Goal: Information Seeking & Learning: Learn about a topic

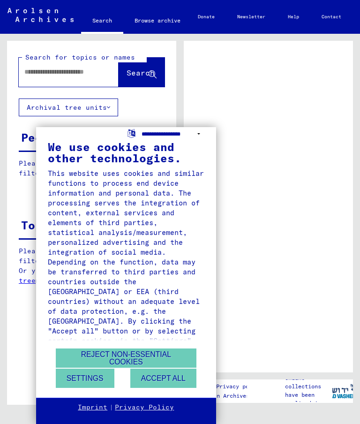
click at [164, 132] on select "**********" at bounding box center [173, 134] width 63 height 14
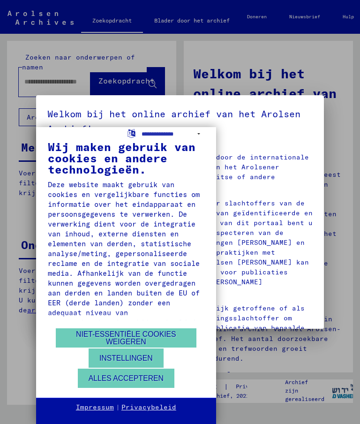
click at [134, 338] on font "Niet-essentiële cookies weigeren" at bounding box center [126, 337] width 100 height 15
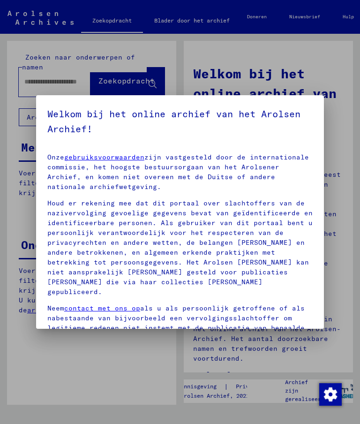
click at [122, 361] on div at bounding box center [180, 212] width 360 height 424
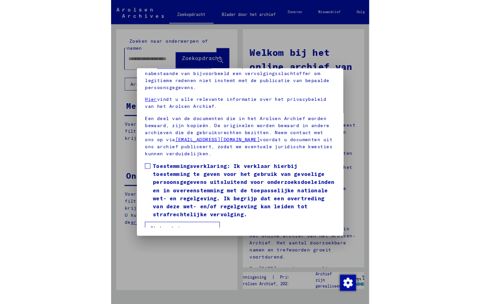
scroll to position [105, 0]
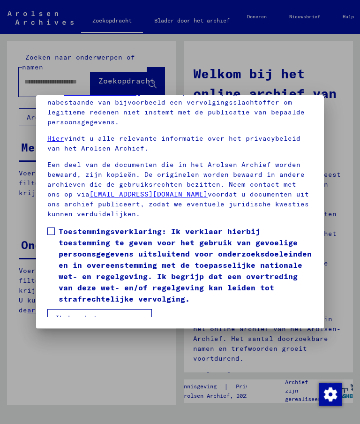
click at [118, 316] on button "Ik ben het ermee eens" at bounding box center [99, 318] width 105 height 18
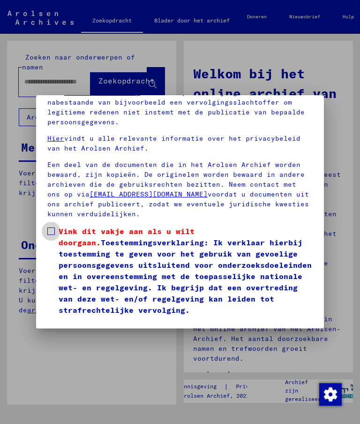
click at [65, 227] on font "Vink dit vakje aan als u wilt doorgaan." at bounding box center [127, 237] width 136 height 21
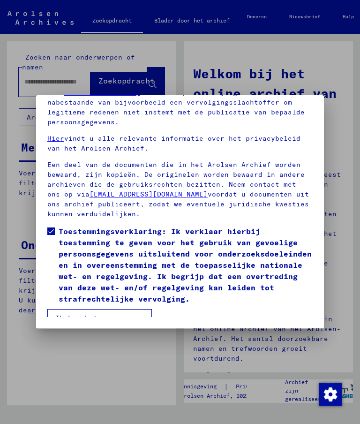
click at [122, 314] on font "Ik ben het ermee eens" at bounding box center [99, 318] width 89 height 8
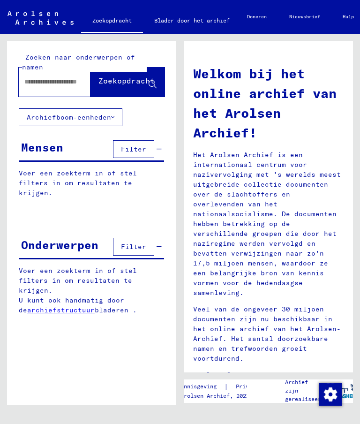
click at [54, 83] on input "text" at bounding box center [57, 82] width 66 height 10
type input "**********"
click at [125, 83] on font "Zoekopdracht" at bounding box center [127, 80] width 56 height 9
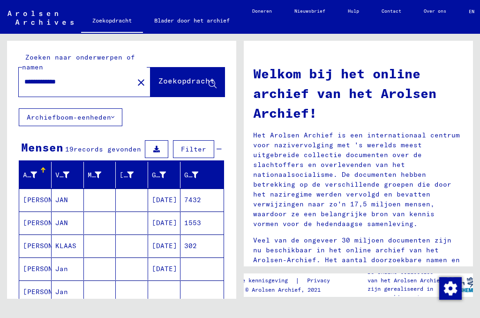
click at [174, 223] on font "[DATE]" at bounding box center [164, 223] width 25 height 10
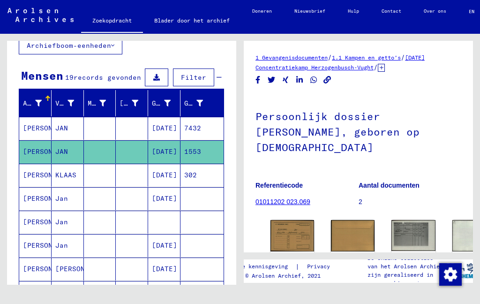
scroll to position [73, 0]
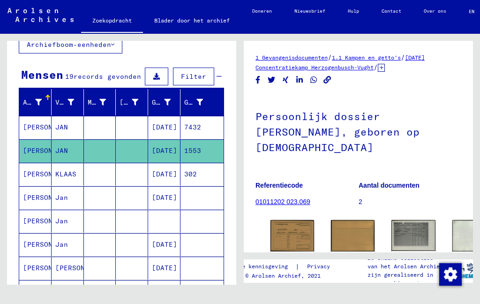
click at [292, 204] on font "01011202 023.069" at bounding box center [283, 202] width 55 height 8
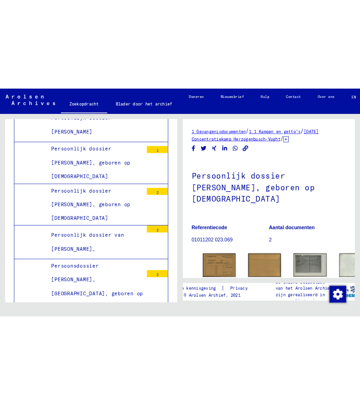
scroll to position [4717, 0]
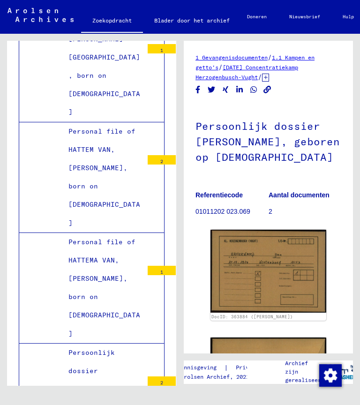
click at [229, 268] on img at bounding box center [269, 271] width 116 height 83
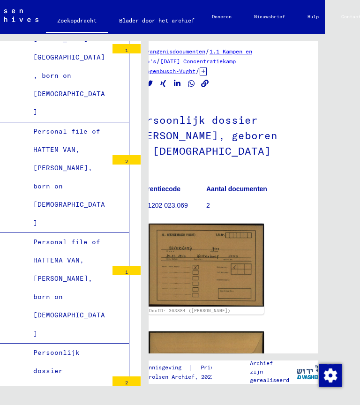
scroll to position [13, 0]
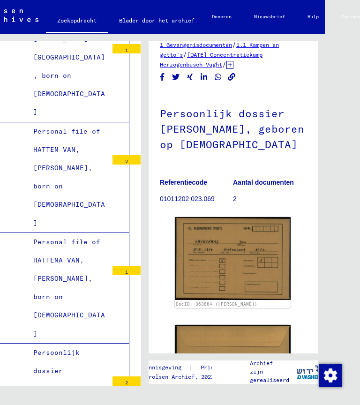
click at [201, 258] on img at bounding box center [233, 258] width 116 height 83
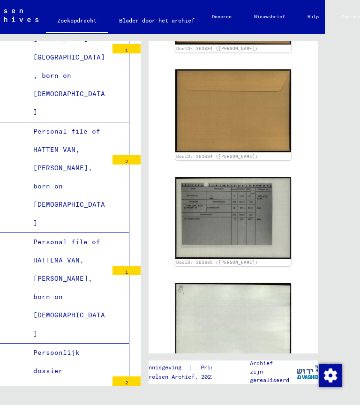
scroll to position [269, 0]
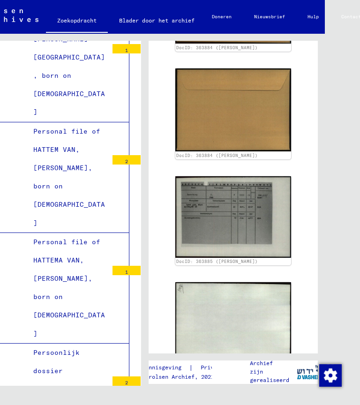
click at [196, 221] on img at bounding box center [233, 217] width 116 height 82
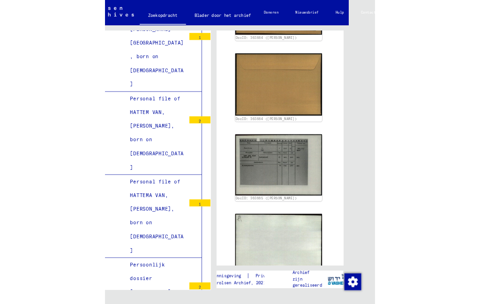
scroll to position [267, 2]
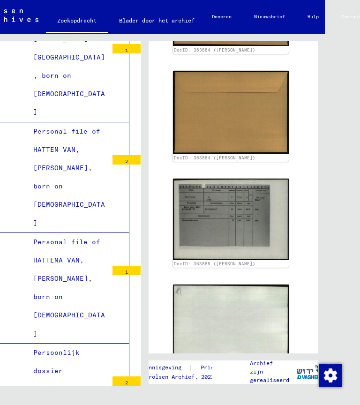
click at [202, 236] on img at bounding box center [231, 220] width 116 height 82
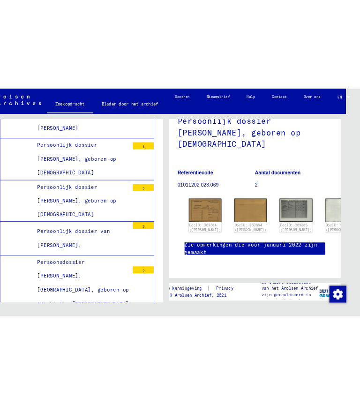
scroll to position [90, 0]
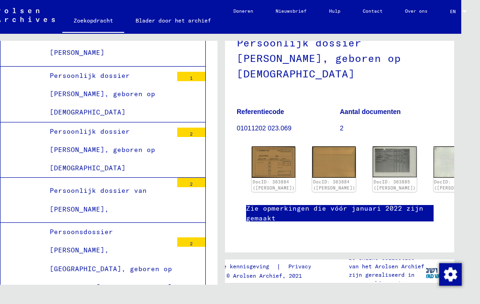
click at [259, 146] on img at bounding box center [274, 161] width 44 height 31
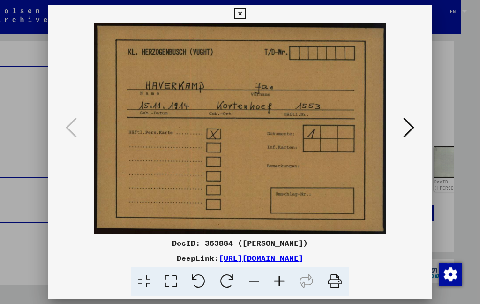
click at [360, 131] on button at bounding box center [409, 128] width 17 height 27
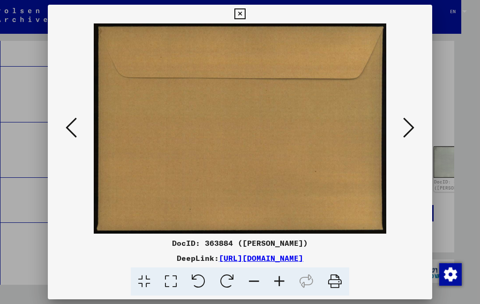
click at [360, 126] on button at bounding box center [409, 128] width 17 height 27
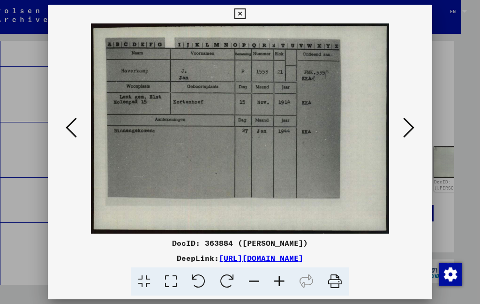
click at [360, 125] on icon at bounding box center [408, 127] width 11 height 23
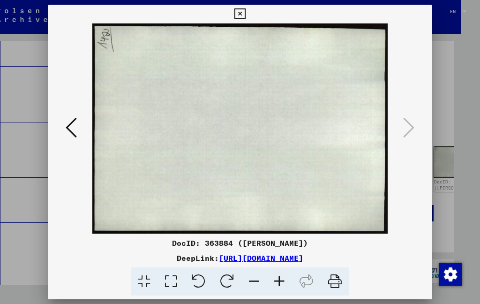
click at [77, 129] on icon at bounding box center [71, 127] width 11 height 23
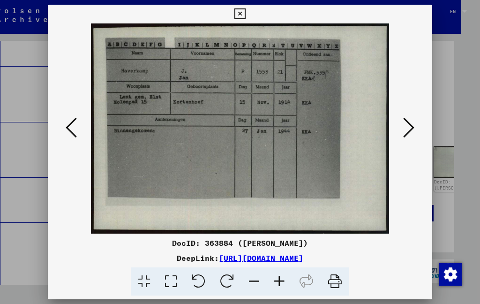
click at [80, 134] on button at bounding box center [71, 128] width 17 height 27
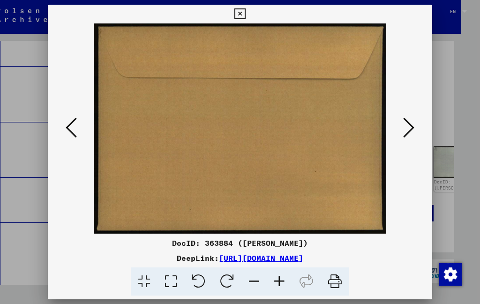
click at [80, 137] on button at bounding box center [71, 128] width 17 height 27
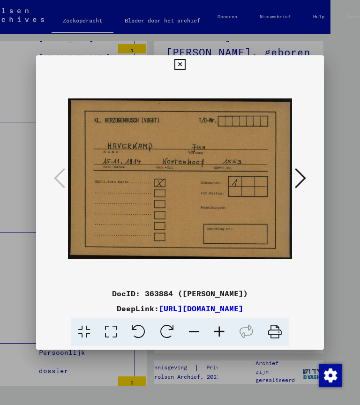
click at [185, 63] on icon at bounding box center [179, 64] width 11 height 11
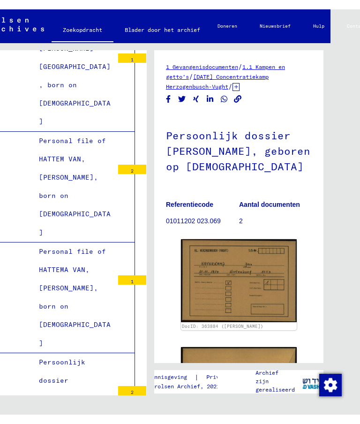
scroll to position [-4, 0]
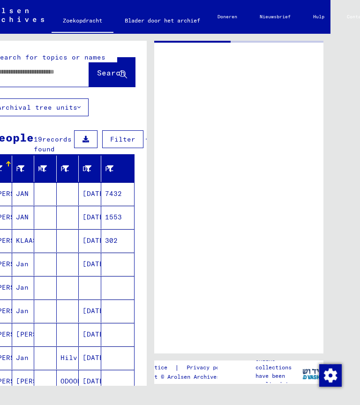
type input "******"
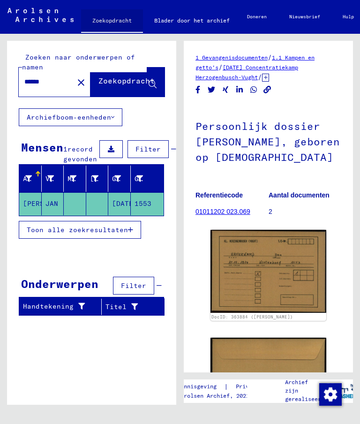
click at [101, 26] on font "Zoekopdracht" at bounding box center [111, 20] width 39 height 15
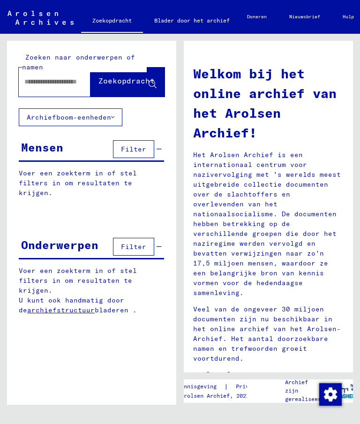
click at [31, 85] on input "text" at bounding box center [57, 82] width 66 height 10
type input "********"
click at [105, 84] on font "Zoekopdracht" at bounding box center [127, 80] width 56 height 9
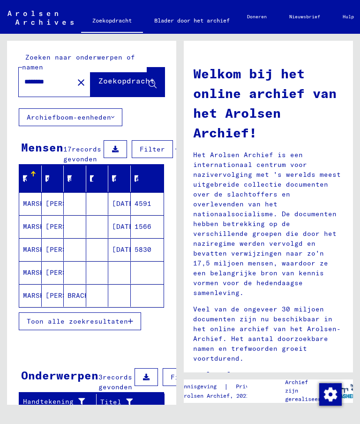
click at [30, 238] on mat-cell "MARSKAMP" at bounding box center [30, 226] width 23 height 23
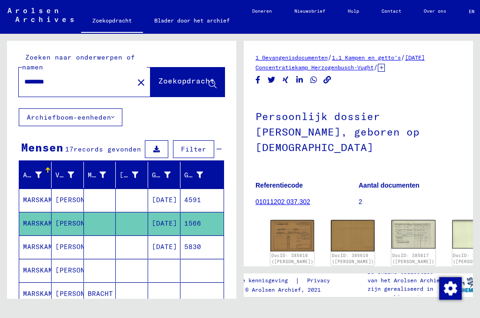
scroll to position [0, 0]
click at [179, 180] on div "Geboortedatum" at bounding box center [167, 174] width 30 height 15
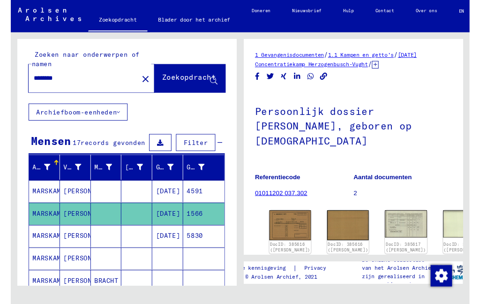
scroll to position [0, 0]
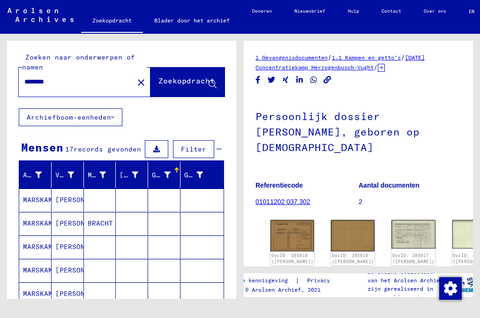
click at [168, 273] on mat-cell at bounding box center [164, 270] width 32 height 23
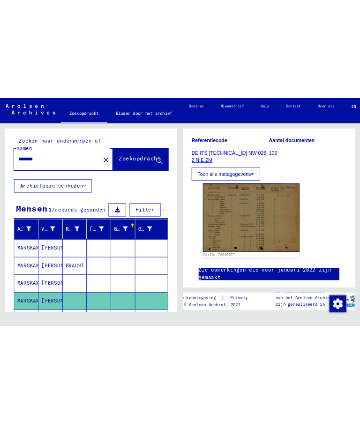
scroll to position [133, 0]
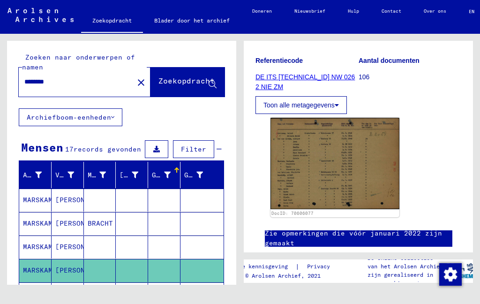
click at [348, 165] on img at bounding box center [335, 163] width 129 height 91
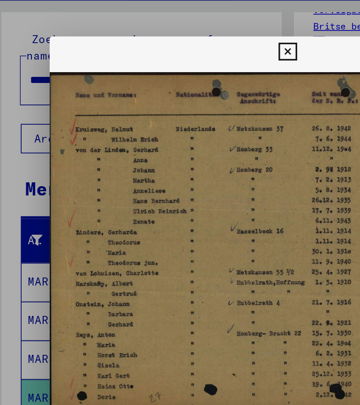
click at [18, 16] on div at bounding box center [180, 202] width 360 height 405
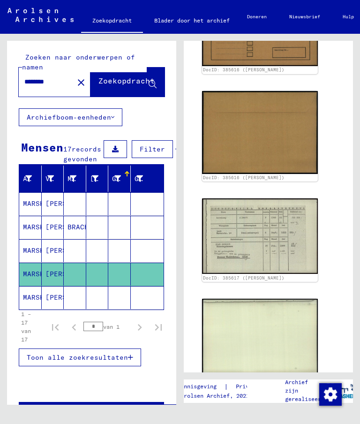
scroll to position [250, 8]
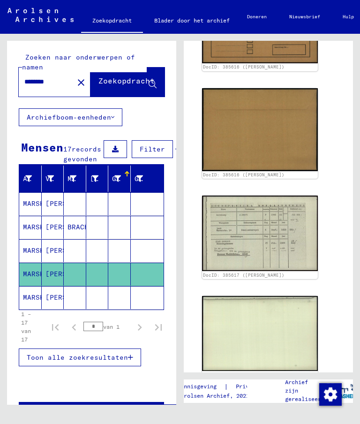
click at [224, 251] on img at bounding box center [260, 234] width 116 height 76
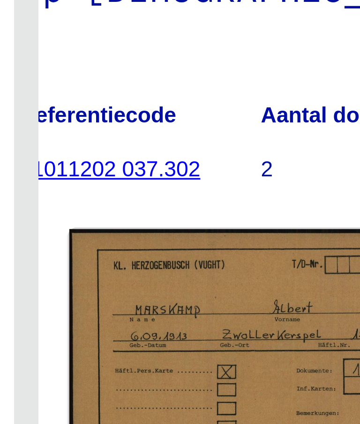
scroll to position [0, 17]
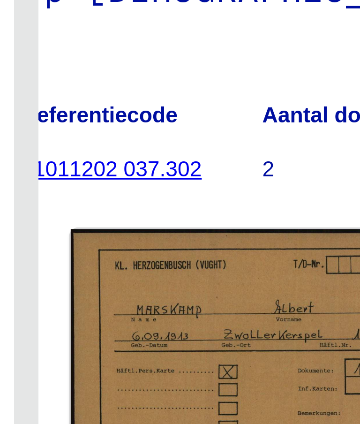
click at [166, 208] on font "01011202 037.302" at bounding box center [193, 212] width 55 height 8
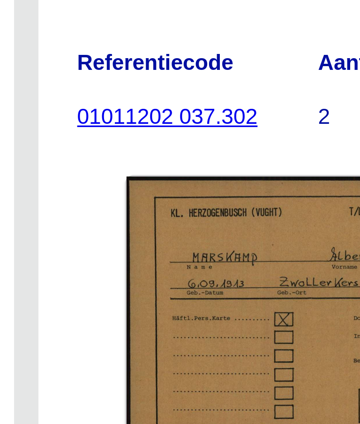
scroll to position [17, 0]
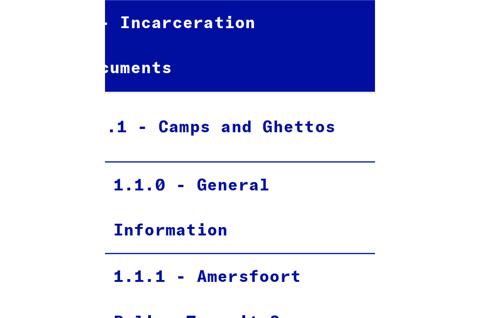
scroll to position [24172, 0]
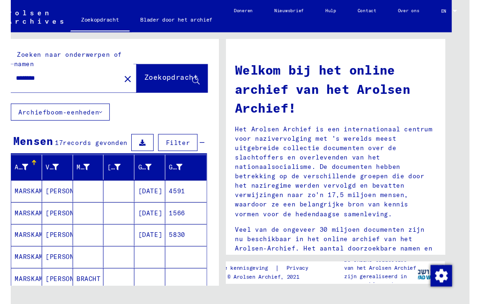
scroll to position [0, 25]
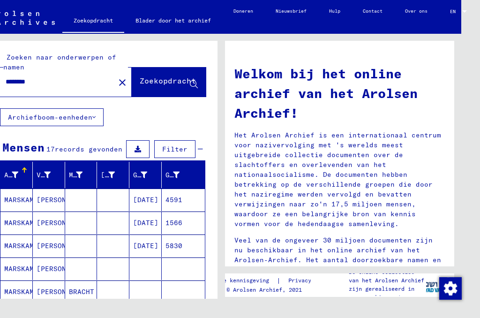
click at [151, 286] on mat-cell at bounding box center [145, 292] width 32 height 23
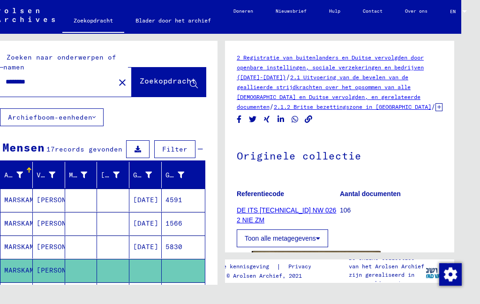
click at [147, 227] on font "[DATE]" at bounding box center [145, 223] width 25 height 8
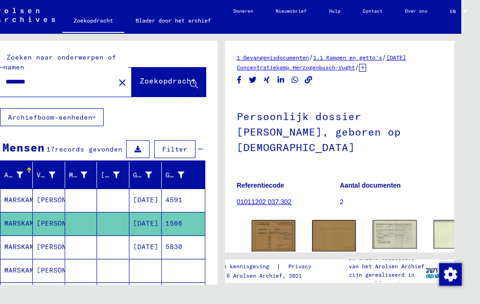
click at [357, 65] on font "[DATE] Concentratiekamp Herzogenbusch-Vught" at bounding box center [321, 62] width 169 height 17
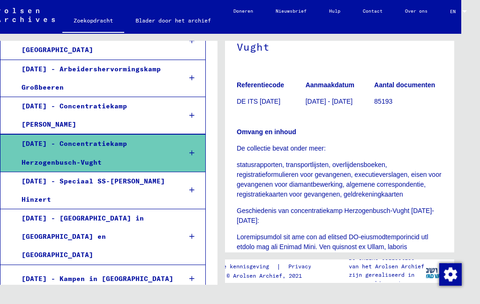
scroll to position [77, 0]
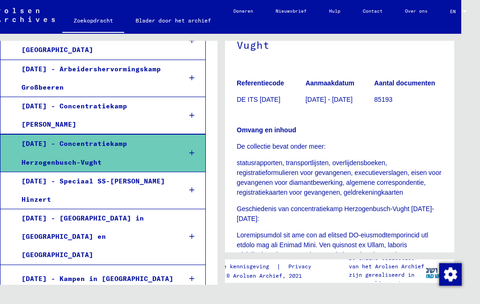
click at [268, 165] on font "statusrapporten, transportlijsten, overlijdensboeken, registratieformulieren vo…" at bounding box center [339, 177] width 205 height 37
click at [308, 167] on font "statusrapporten, transportlijsten, overlijdensboeken, registratieformulieren vo…" at bounding box center [339, 177] width 205 height 37
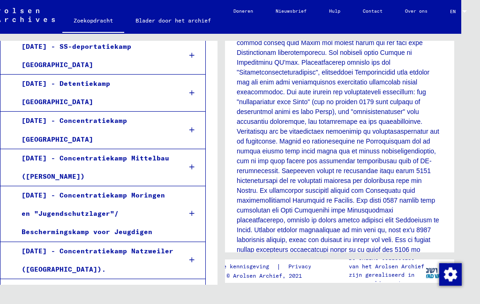
scroll to position [1107, 0]
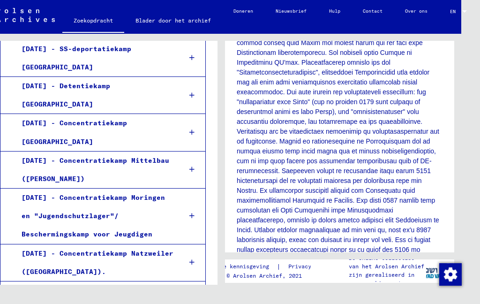
click at [193, 296] on icon at bounding box center [192, 299] width 5 height 7
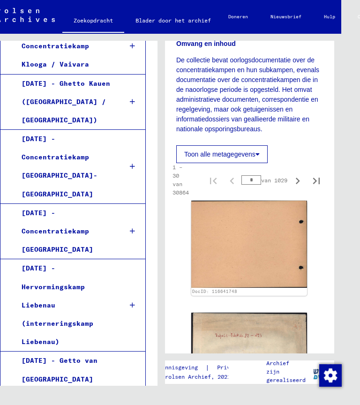
scroll to position [193, 0]
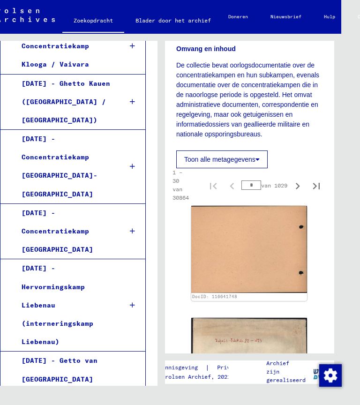
click at [210, 164] on button "Toon alle metagegevens" at bounding box center [221, 160] width 91 height 18
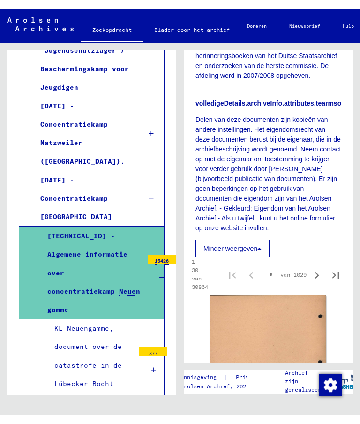
scroll to position [1926, 0]
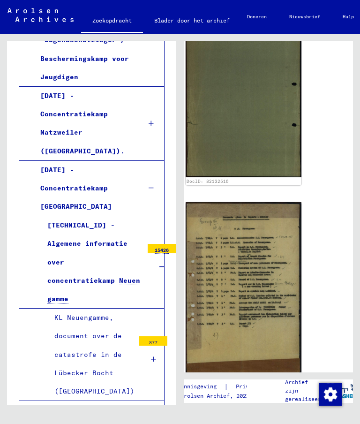
scroll to position [936, 28]
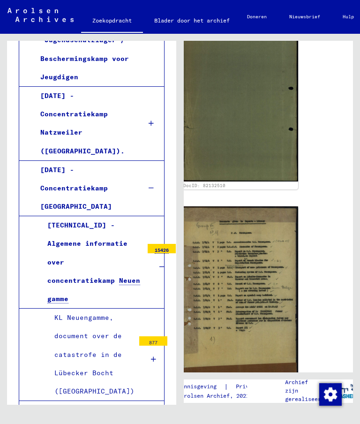
click at [247, 287] on img at bounding box center [240, 294] width 116 height 176
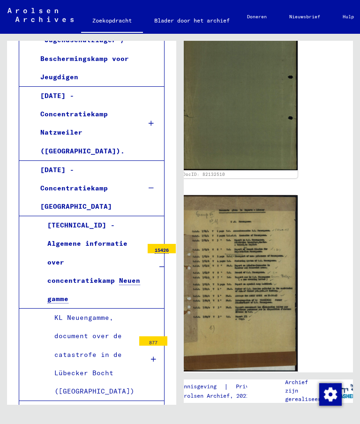
scroll to position [942, 28]
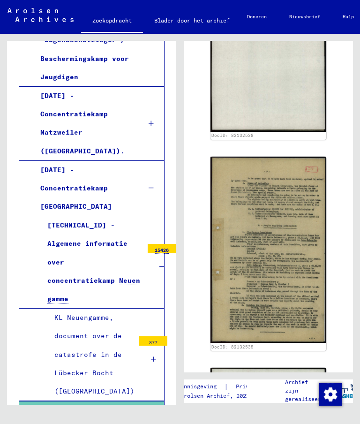
click at [355, 255] on div "1 Gevangenisdocumenten / 1.1 Kampen en getto's / [DATE] Concentratiekamp [GEOGR…" at bounding box center [271, 219] width 180 height 371
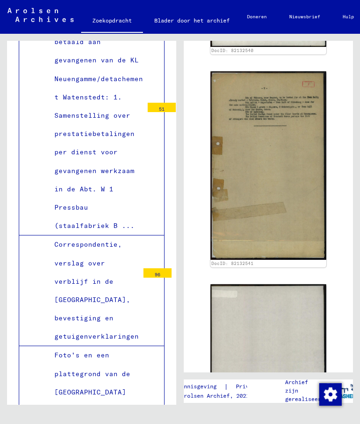
scroll to position [3607, 0]
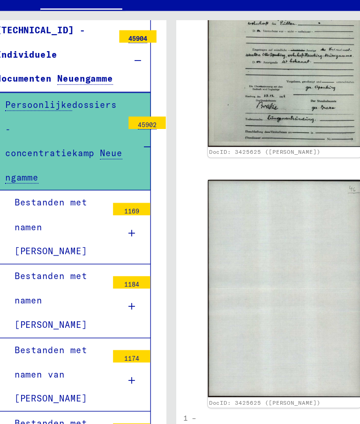
scroll to position [4166, 0]
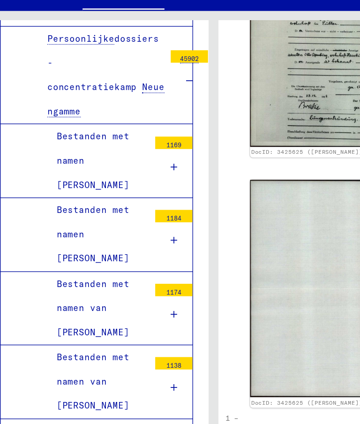
scroll to position [4219, 0]
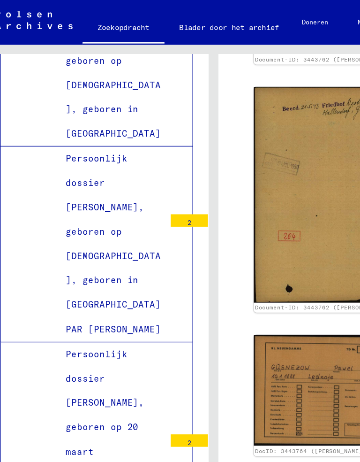
click at [159, 120] on div "Archiefboom van het Arolsen Archief 0 - Wereldwijde zoekhulpmiddelen 1 - Gevang…" at bounding box center [90, 238] width 180 height 409
click at [160, 148] on div "Archiefboom van het Arolsen Archief 0 - Wereldwijde zoekhulpmiddelen 1 - Gevang…" at bounding box center [90, 238] width 180 height 409
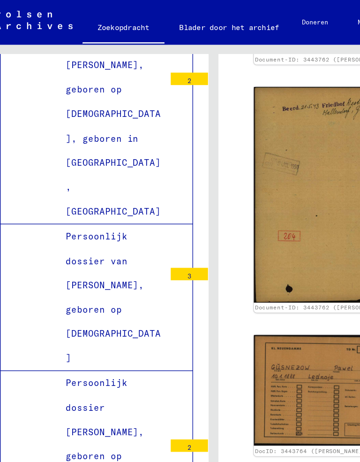
scroll to position [26987, 0]
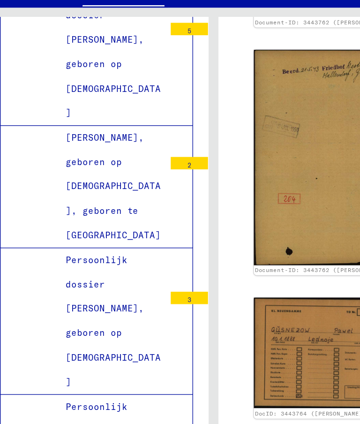
scroll to position [42941, 0]
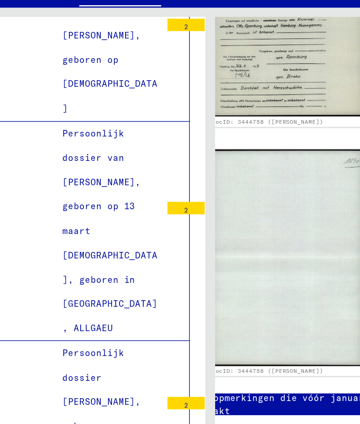
scroll to position [45870, 0]
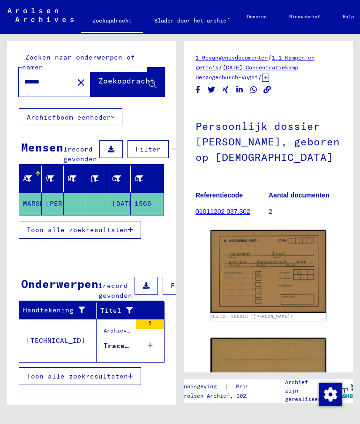
click at [140, 205] on font "1566" at bounding box center [143, 203] width 17 height 8
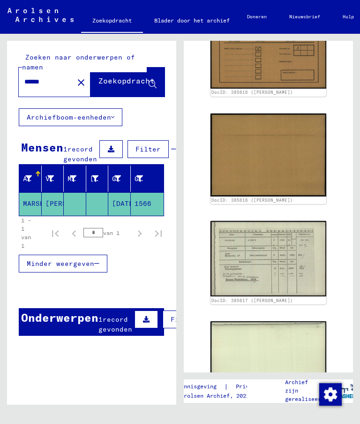
scroll to position [235, 0]
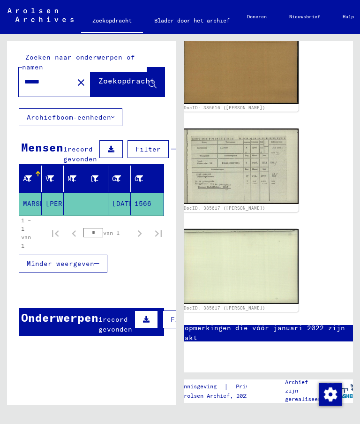
scroll to position [644, 28]
type input "********"
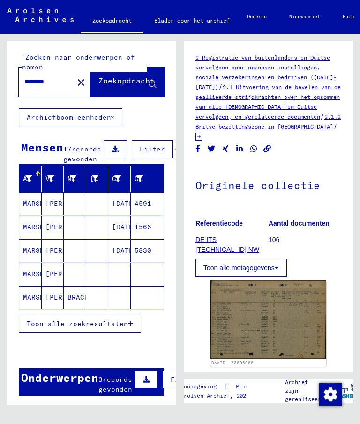
click at [14, 162] on yv-its-grid-expansion-panel "Mensen 17 records gevonden Filter Achternaam Voornaam Meisjesnaam Geboorteplaat…" at bounding box center [91, 241] width 169 height 207
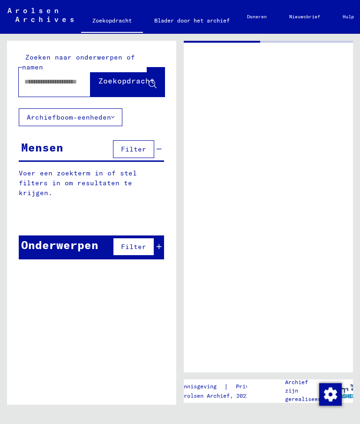
type input "**********"
